Goal: Information Seeking & Learning: Learn about a topic

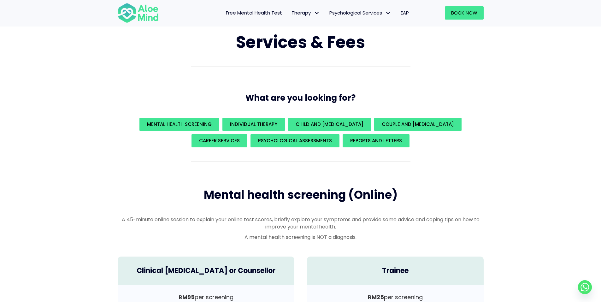
scroll to position [63, 0]
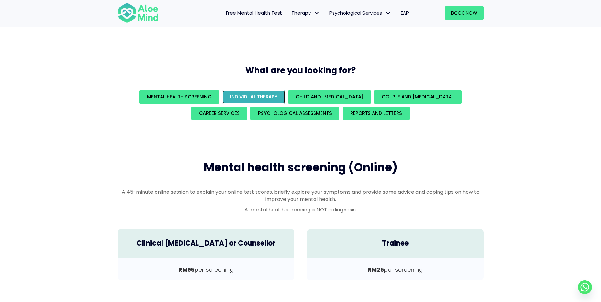
click at [277, 95] on span "Individual Therapy" at bounding box center [253, 96] width 47 height 7
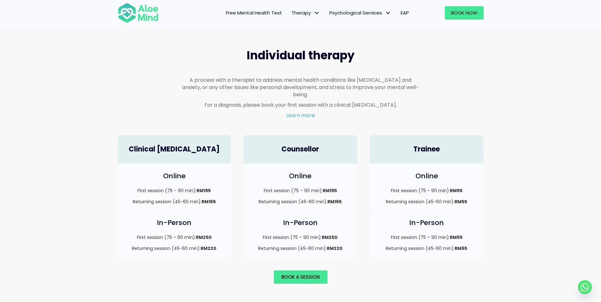
scroll to position [368, 0]
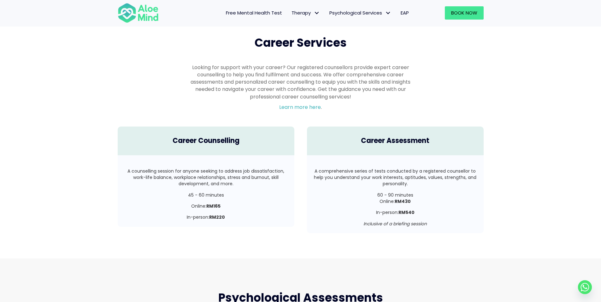
scroll to position [1062, 0]
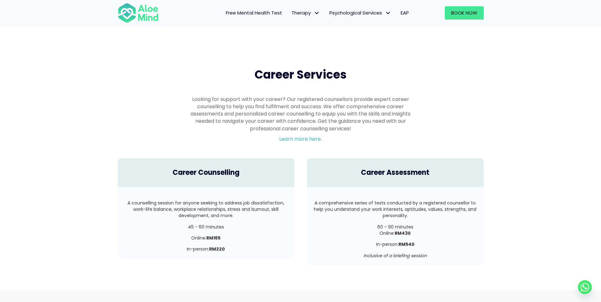
click at [262, 15] on span "Free Mental Health Test" at bounding box center [254, 12] width 56 height 7
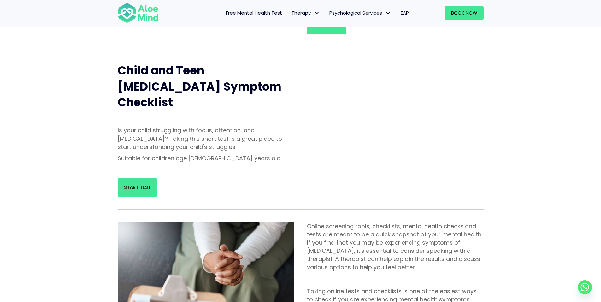
scroll to position [189, 0]
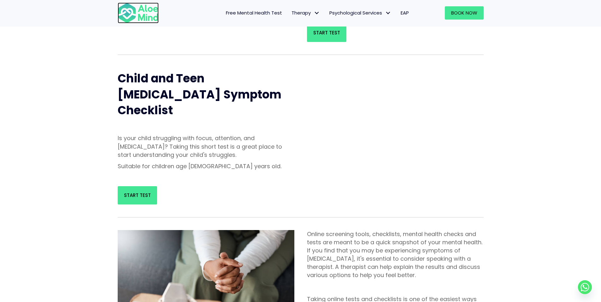
click at [153, 19] on img at bounding box center [138, 13] width 41 height 21
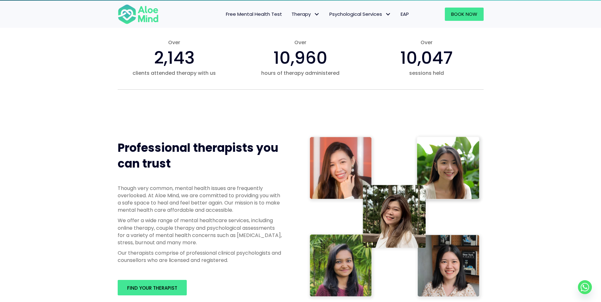
scroll to position [284, 0]
